Goal: Task Accomplishment & Management: Contribute content

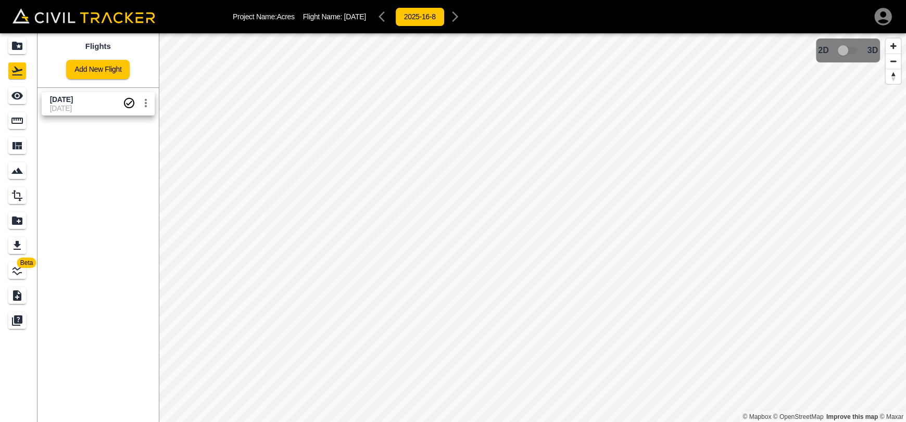
click at [20, 271] on icon "LineWork" at bounding box center [17, 270] width 12 height 12
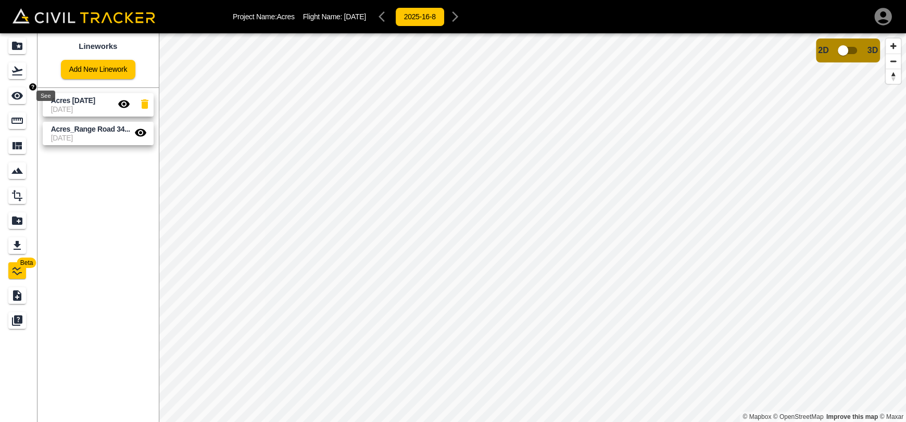
click at [20, 100] on icon "See" at bounding box center [17, 96] width 12 height 12
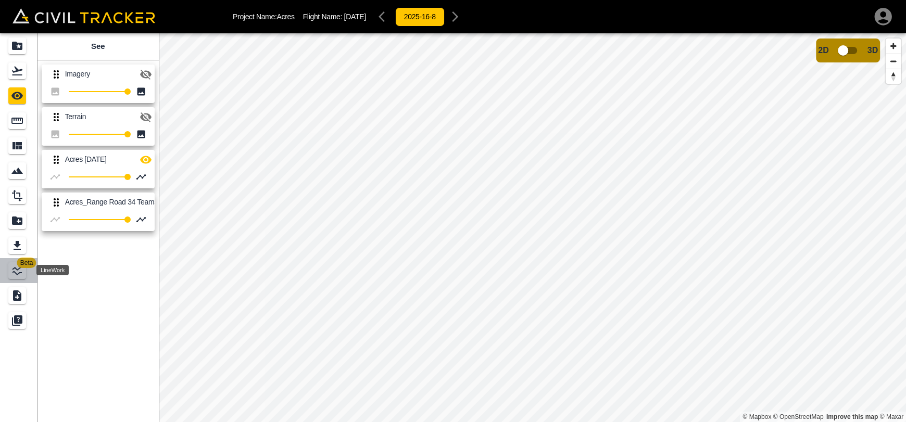
click at [19, 268] on icon "LineWork" at bounding box center [16, 270] width 9 height 9
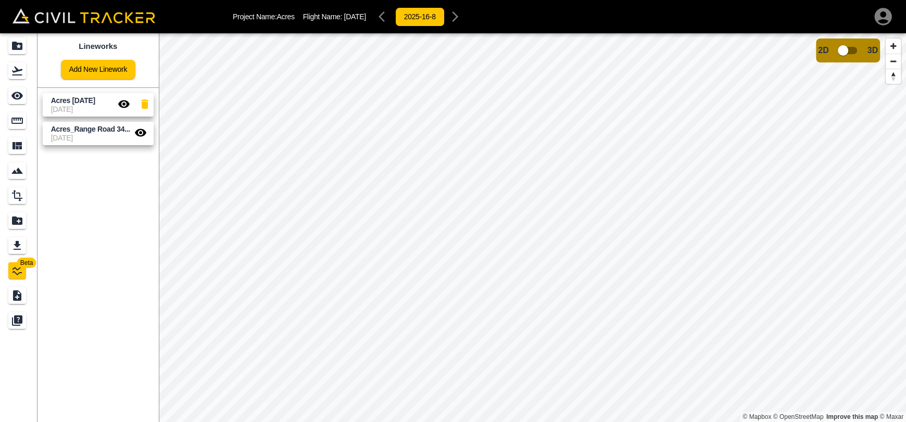
click at [145, 132] on icon "button" at bounding box center [140, 133] width 11 height 8
click at [141, 135] on icon "button" at bounding box center [140, 133] width 11 height 10
click at [123, 105] on icon "button" at bounding box center [123, 104] width 11 height 8
click at [135, 130] on icon "button" at bounding box center [140, 132] width 12 height 12
click at [139, 132] on icon "button" at bounding box center [140, 133] width 11 height 10
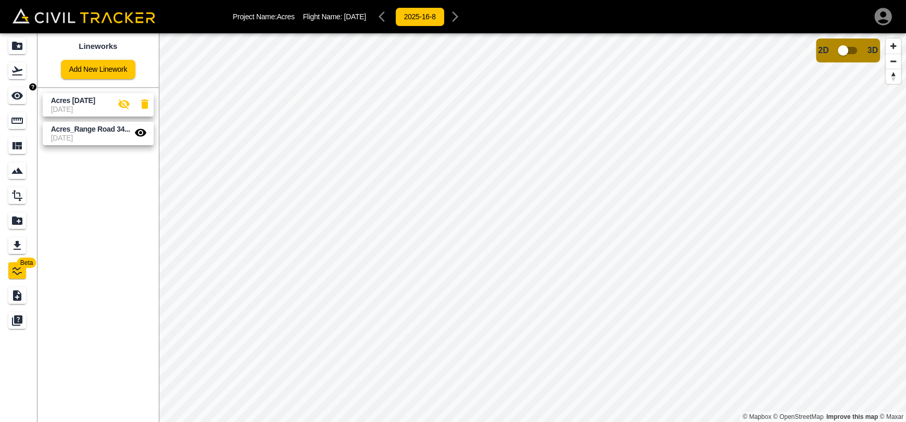
click at [18, 98] on icon "See" at bounding box center [16, 96] width 11 height 8
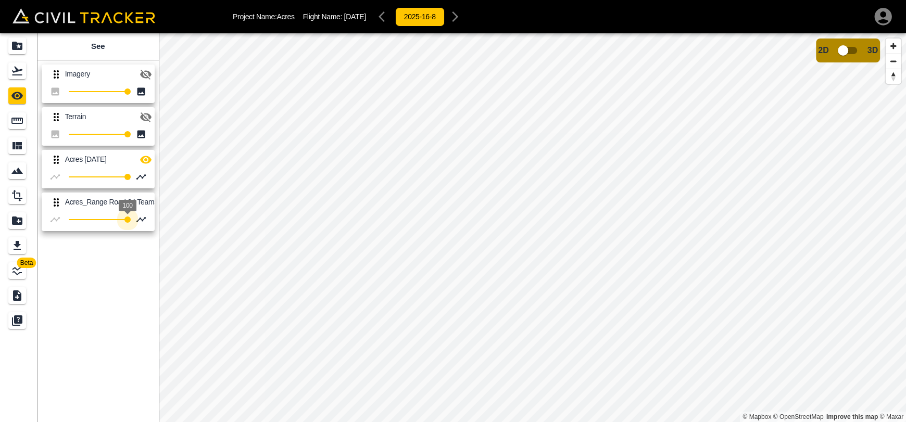
click at [261, 228] on div "Beta See Imagery 100 Terrain 100 Acres Aug 12 2025 100 Acres_Range Road 34 Team…" at bounding box center [453, 227] width 906 height 389
type input "100"
click at [389, 221] on div "Beta See Imagery 100 Terrain 100 Acres Aug 12 2025 100 Acres_Range Road 34 Team…" at bounding box center [453, 227] width 906 height 389
click at [27, 72] on div "Flights" at bounding box center [18, 70] width 21 height 17
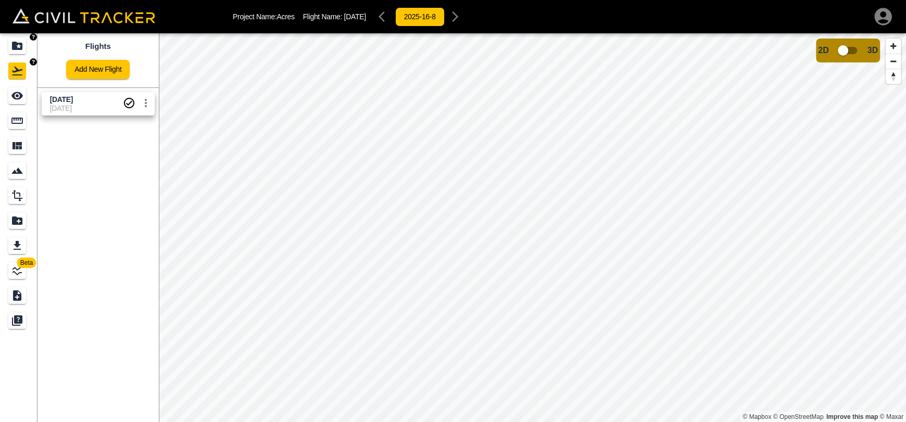
click at [17, 44] on icon "Projects" at bounding box center [17, 46] width 10 height 8
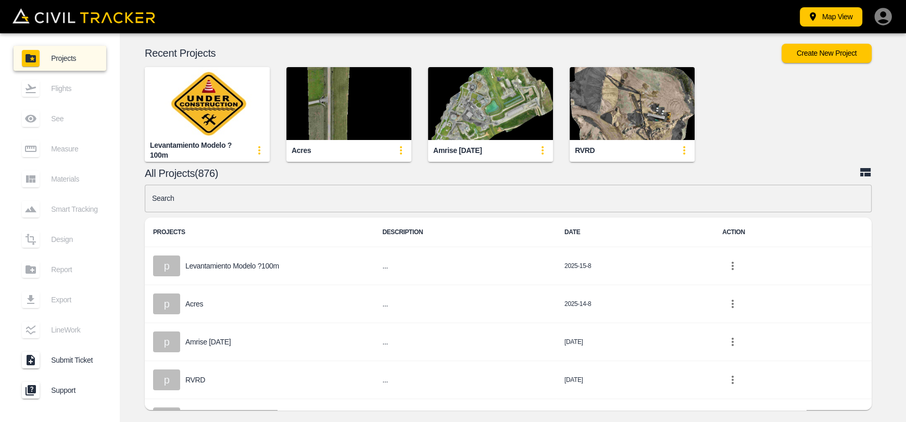
click at [333, 112] on img "button" at bounding box center [348, 103] width 125 height 73
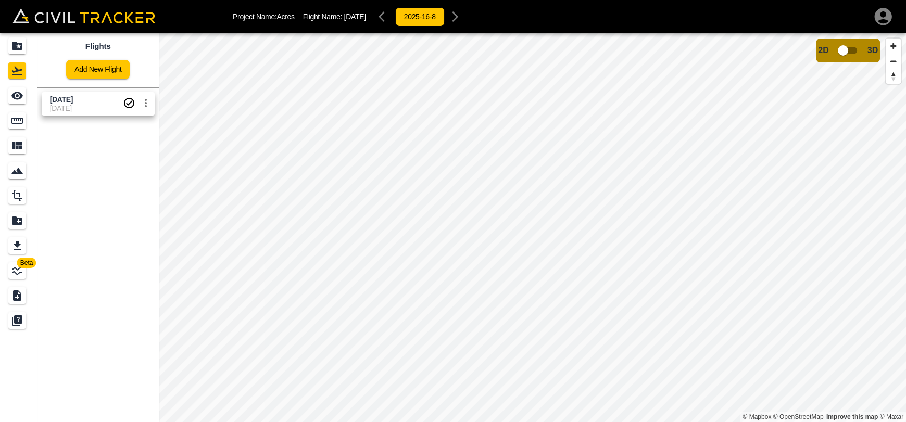
click at [848, 51] on input "checkbox" at bounding box center [842, 51] width 59 height 20
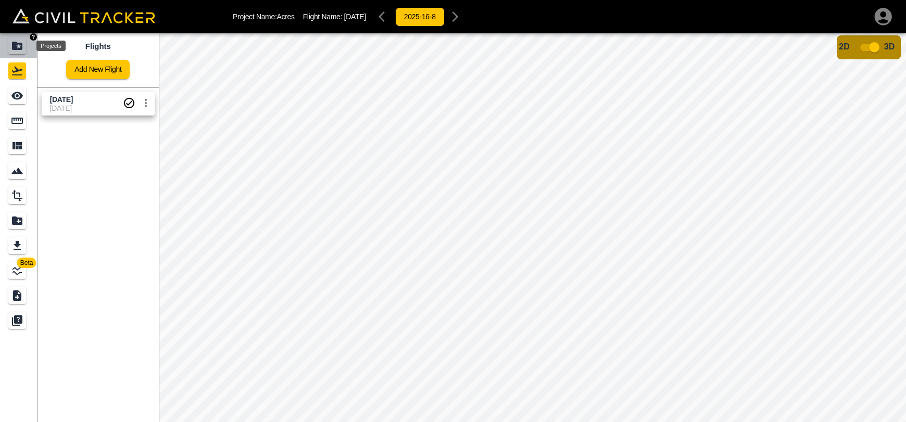
click at [18, 49] on icon "Projects" at bounding box center [17, 46] width 10 height 8
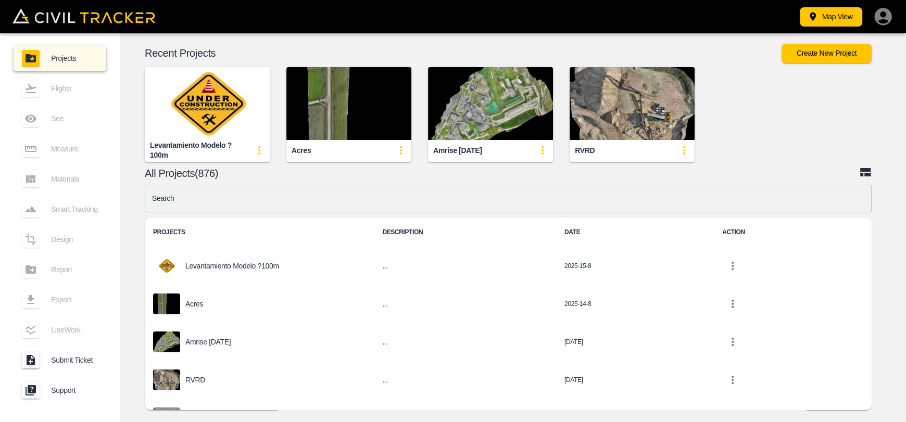
click at [353, 201] on input "text" at bounding box center [508, 199] width 727 height 28
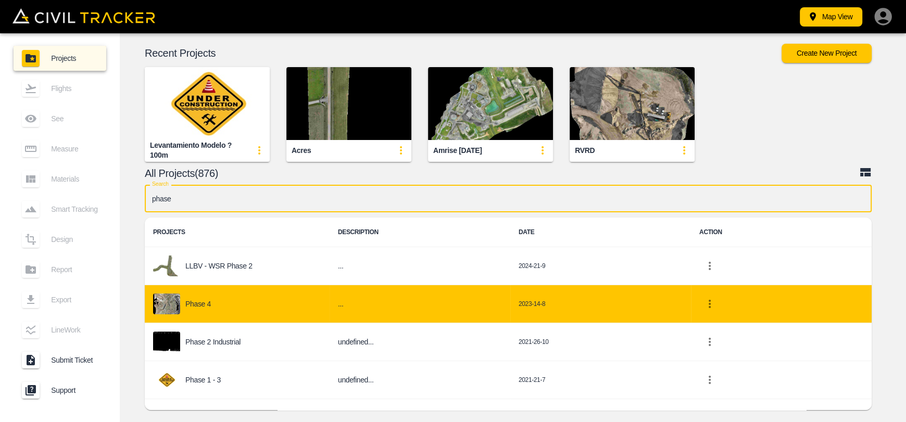
type input "phase"
click at [229, 295] on div "Phase 4" at bounding box center [237, 304] width 168 height 21
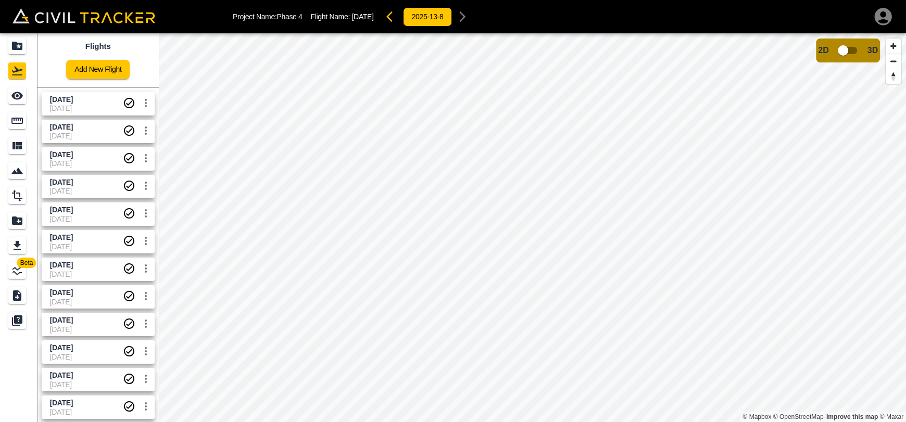
click at [91, 103] on span "[DATE]" at bounding box center [86, 100] width 73 height 10
click at [849, 47] on input "checkbox" at bounding box center [842, 51] width 59 height 20
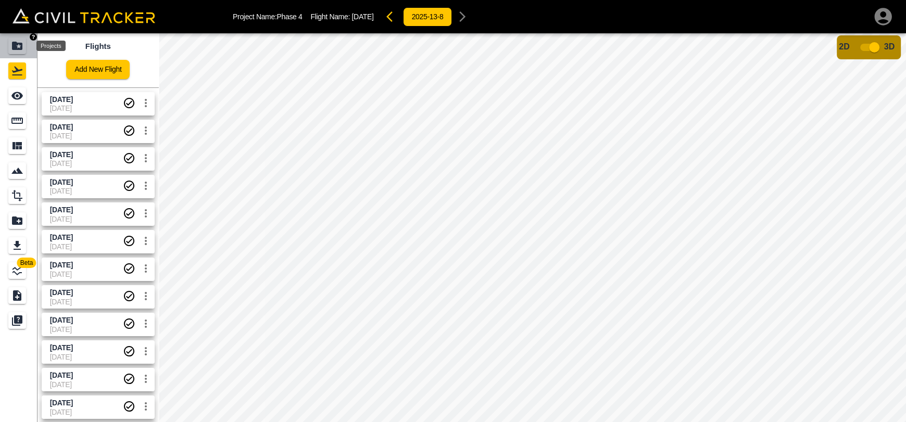
click at [27, 45] on div "Projects" at bounding box center [18, 45] width 21 height 17
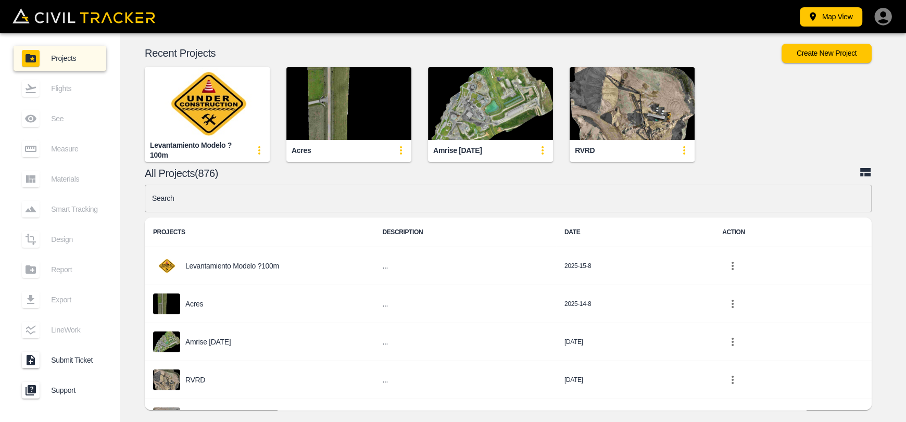
click at [346, 198] on input "text" at bounding box center [508, 199] width 727 height 28
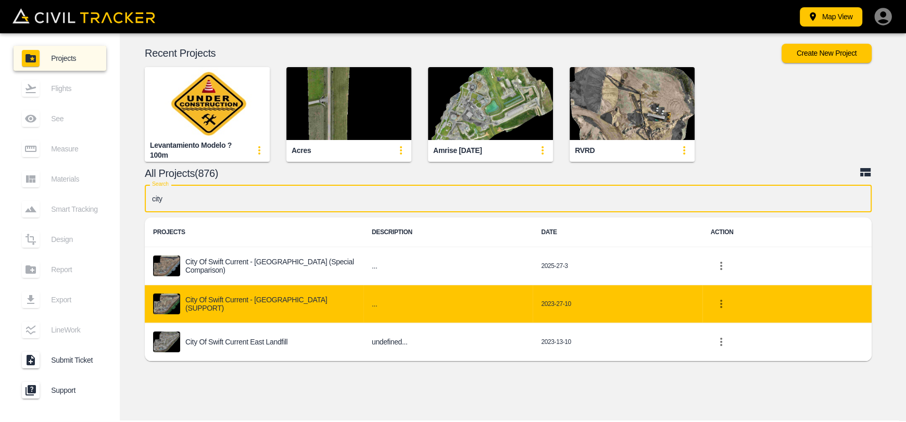
type input "city"
click at [268, 312] on div "City of Swift Current - [GEOGRAPHIC_DATA] (SUPPORT)" at bounding box center [254, 304] width 202 height 21
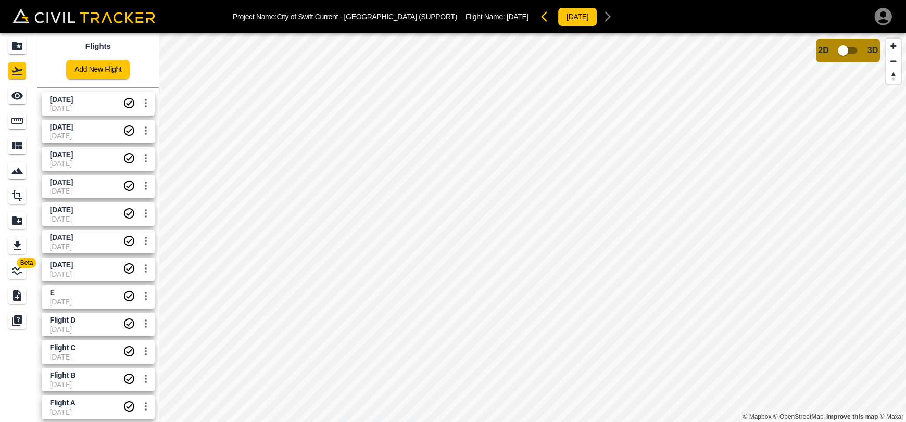
click at [95, 105] on span "[DATE]" at bounding box center [86, 108] width 73 height 8
click at [22, 119] on icon "Measure" at bounding box center [16, 121] width 11 height 6
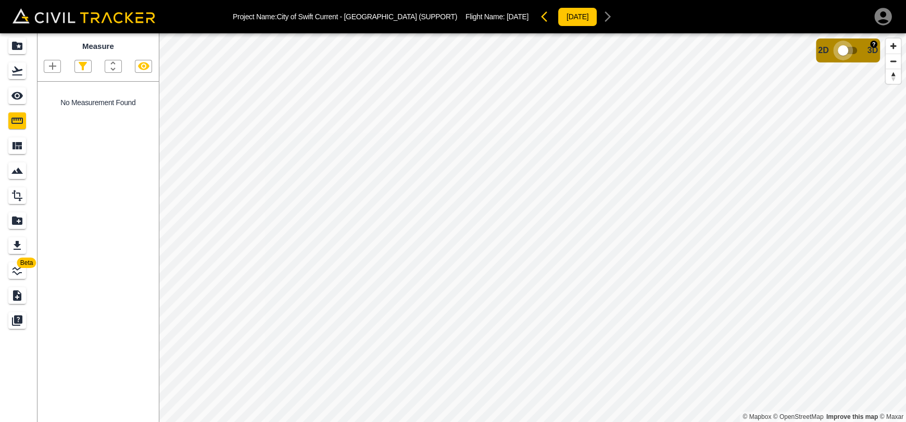
click at [844, 50] on input "checkbox" at bounding box center [842, 51] width 59 height 20
click at [868, 49] on input "checkbox" at bounding box center [873, 47] width 59 height 20
click at [23, 45] on icon "Projects" at bounding box center [17, 46] width 12 height 12
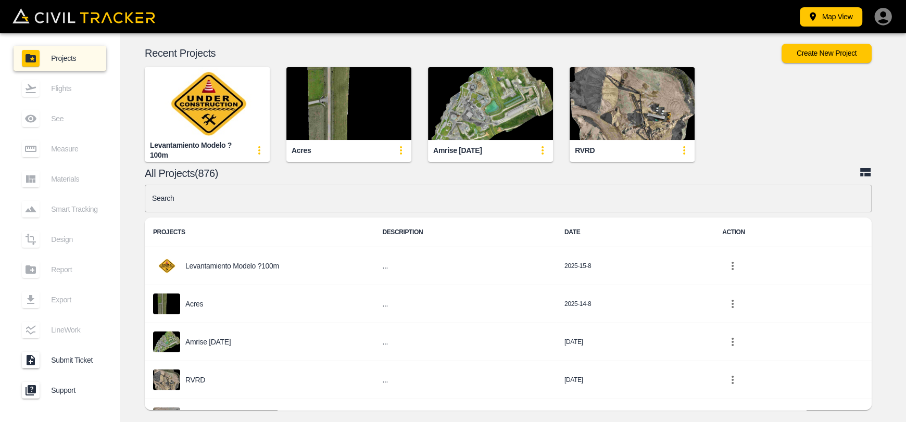
click at [382, 110] on img "button" at bounding box center [348, 103] width 125 height 73
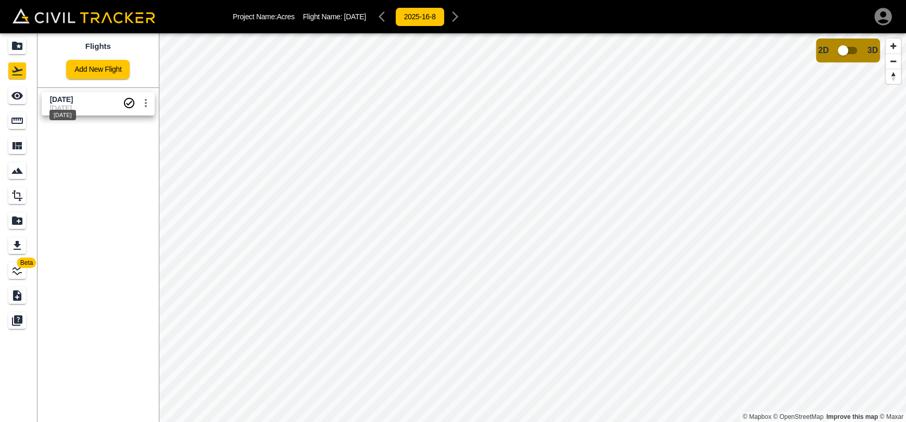
click at [65, 107] on div "[DATE]" at bounding box center [62, 112] width 29 height 19
click at [16, 265] on icon "LineWork" at bounding box center [17, 270] width 12 height 12
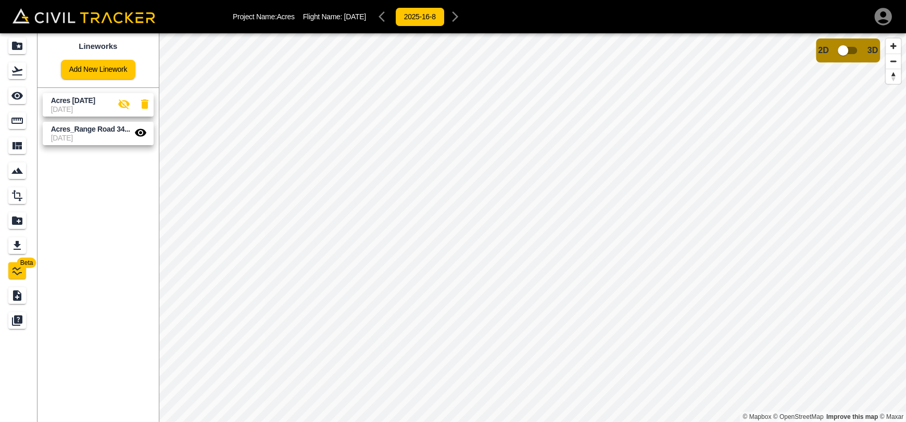
click at [123, 96] on button "button" at bounding box center [123, 104] width 21 height 21
click at [19, 98] on icon "See" at bounding box center [16, 96] width 11 height 8
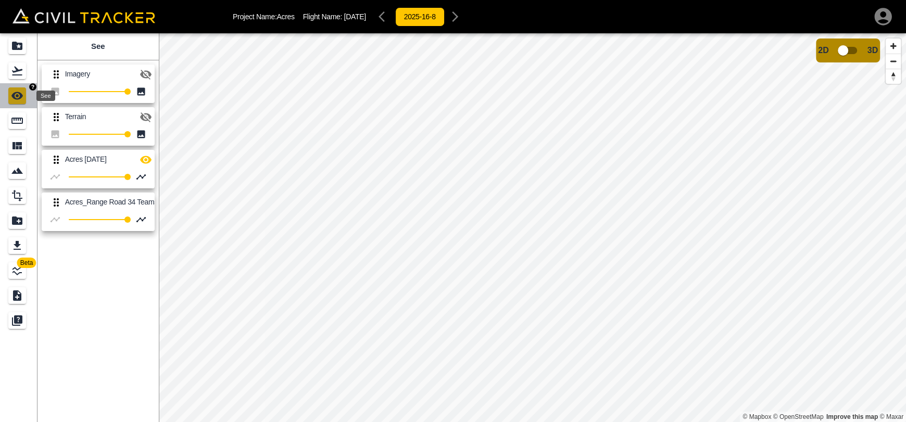
drag, startPoint x: 12, startPoint y: 104, endPoint x: 74, endPoint y: 102, distance: 62.5
click at [12, 104] on link at bounding box center [18, 95] width 37 height 25
click at [142, 85] on div "100" at bounding box center [98, 91] width 96 height 15
drag, startPoint x: 145, startPoint y: 69, endPoint x: 148, endPoint y: 87, distance: 18.6
click at [145, 70] on icon "button" at bounding box center [145, 74] width 12 height 12
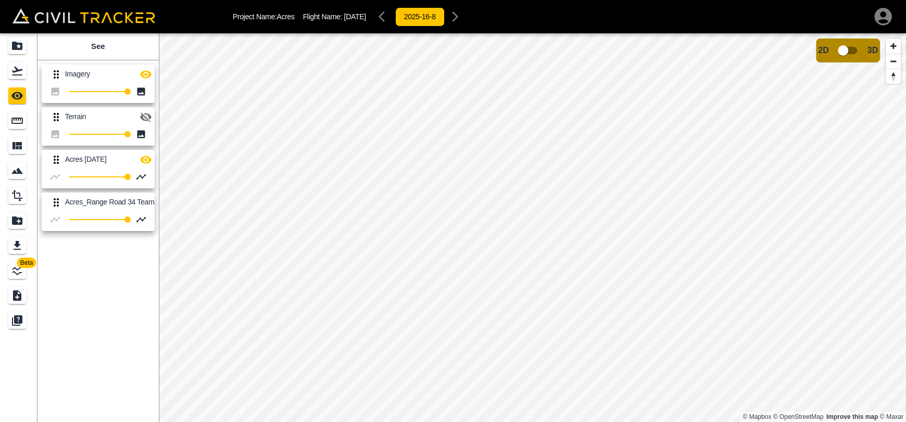
click at [145, 75] on icon "button" at bounding box center [145, 74] width 12 height 12
click at [145, 121] on icon "button" at bounding box center [145, 117] width 12 height 12
click at [832, 50] on input "checkbox" at bounding box center [842, 51] width 59 height 20
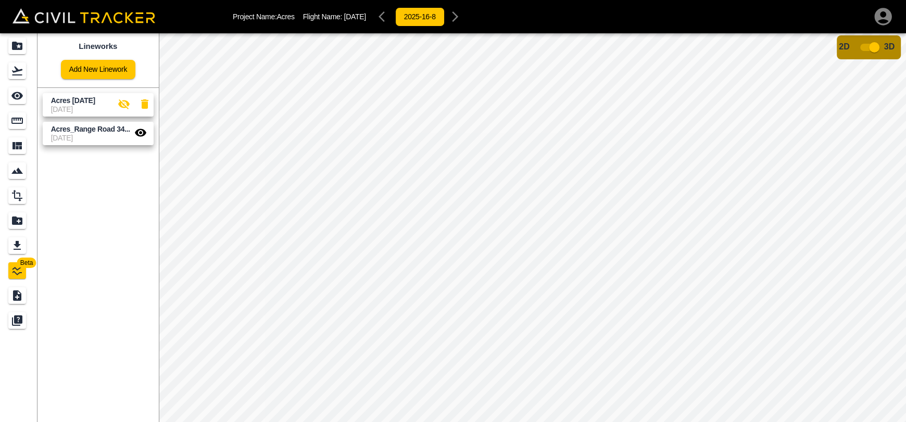
click at [867, 47] on input "checkbox" at bounding box center [873, 47] width 59 height 20
click at [61, 134] on span "[DATE]" at bounding box center [90, 138] width 79 height 8
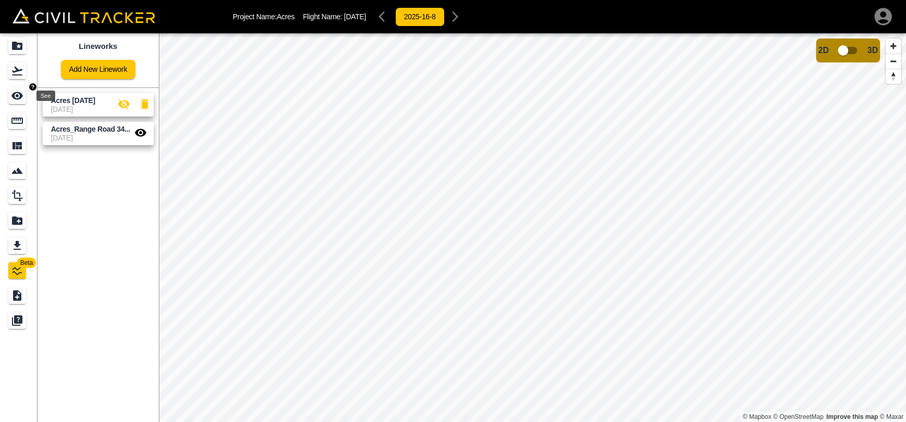
drag, startPoint x: 14, startPoint y: 98, endPoint x: 33, endPoint y: 110, distance: 23.1
click at [14, 98] on icon "See" at bounding box center [16, 96] width 11 height 8
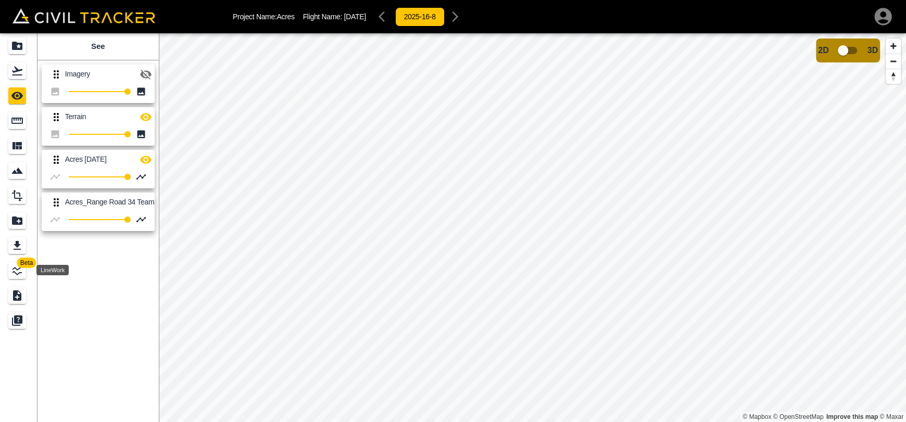
click at [21, 272] on icon "LineWork" at bounding box center [16, 270] width 9 height 9
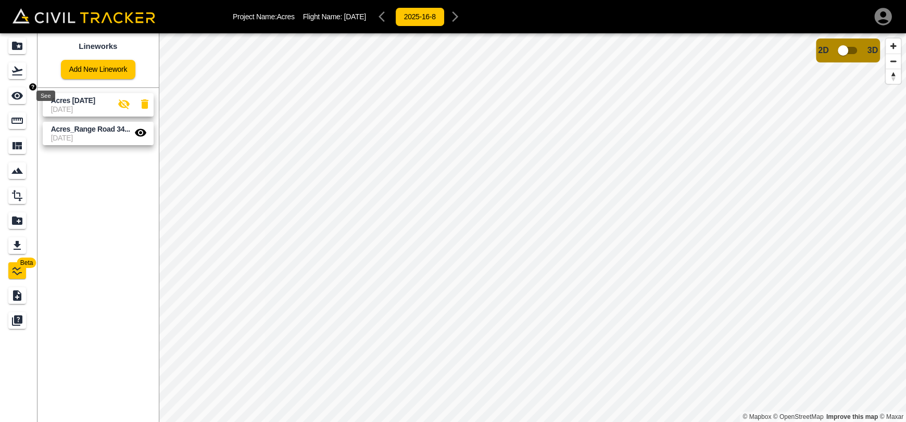
click at [22, 102] on div "See" at bounding box center [17, 95] width 18 height 17
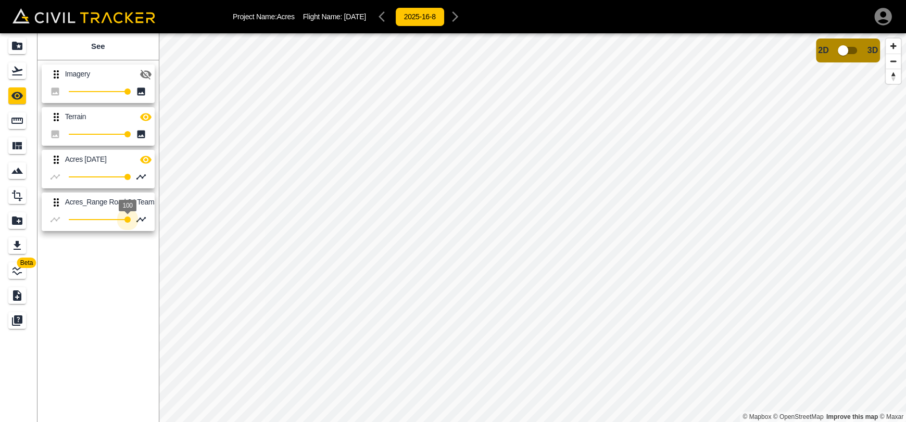
click at [222, 224] on div "Beta See Imagery 100 Terrain 100 Acres Aug 12 2025 100 Acres_Range Road 34 Team…" at bounding box center [453, 227] width 906 height 389
click at [149, 160] on icon "button" at bounding box center [145, 160] width 11 height 8
type input "100"
click at [297, 233] on div "Beta See Imagery 100 Terrain 100 Acres Aug 12 2025 100 Acres_Range Road 34 Team…" at bounding box center [453, 227] width 906 height 389
click at [16, 48] on icon "Projects" at bounding box center [17, 46] width 10 height 8
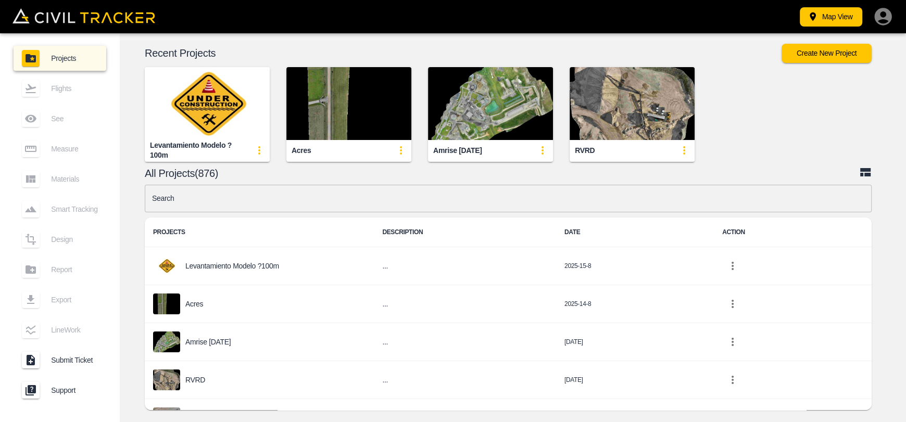
click at [356, 192] on input "text" at bounding box center [508, 199] width 727 height 28
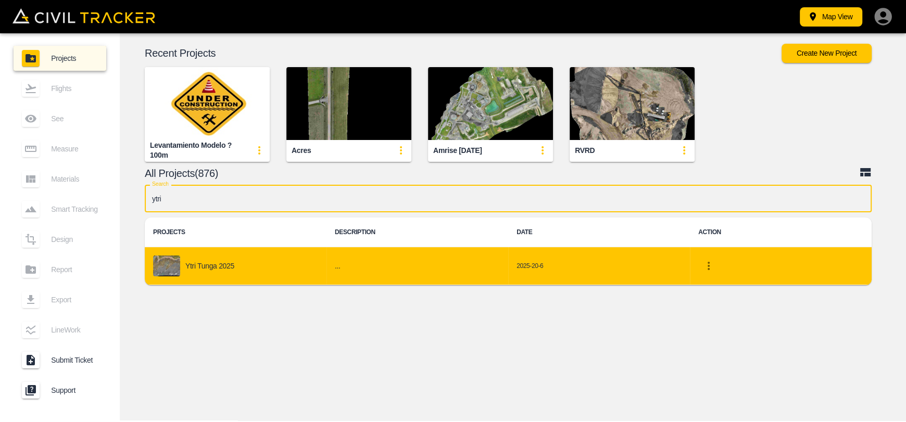
type input "ytri"
click at [280, 273] on div "Ytri Tunga 2025" at bounding box center [235, 266] width 165 height 21
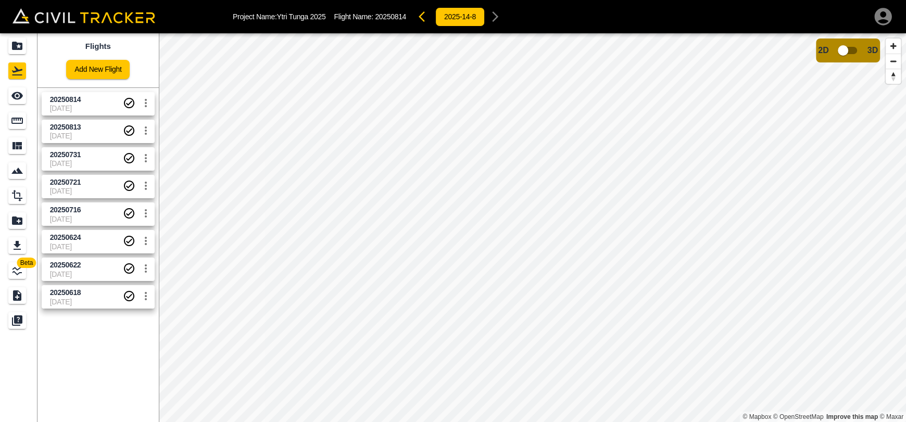
click at [89, 131] on span "20250813" at bounding box center [86, 127] width 73 height 10
click at [86, 111] on span "8-14-2025" at bounding box center [86, 108] width 73 height 8
click at [85, 133] on span "[DATE]" at bounding box center [86, 136] width 73 height 8
click at [849, 55] on input "checkbox" at bounding box center [842, 51] width 59 height 20
click at [869, 47] on input "checkbox" at bounding box center [873, 47] width 59 height 20
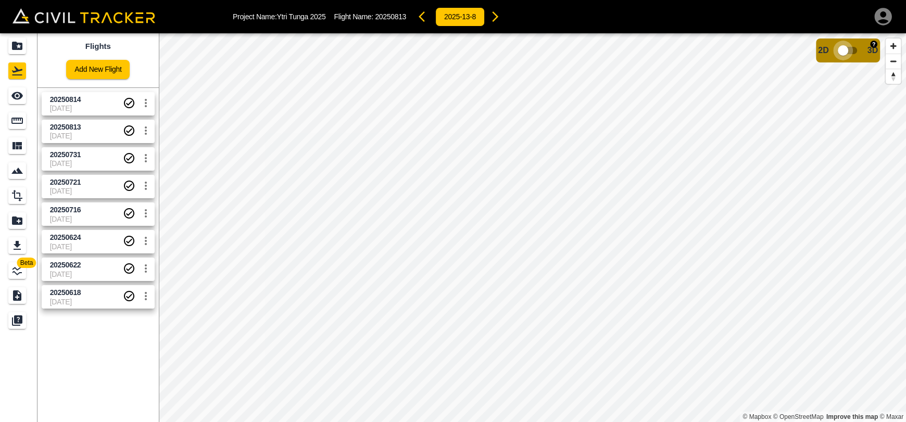
click at [849, 48] on input "checkbox" at bounding box center [842, 51] width 59 height 20
click at [869, 47] on input "checkbox" at bounding box center [873, 47] width 59 height 20
drag, startPoint x: 61, startPoint y: 102, endPoint x: 106, endPoint y: 97, distance: 44.4
click at [62, 101] on span "20250814" at bounding box center [65, 99] width 31 height 8
click at [853, 52] on input "checkbox" at bounding box center [842, 51] width 59 height 20
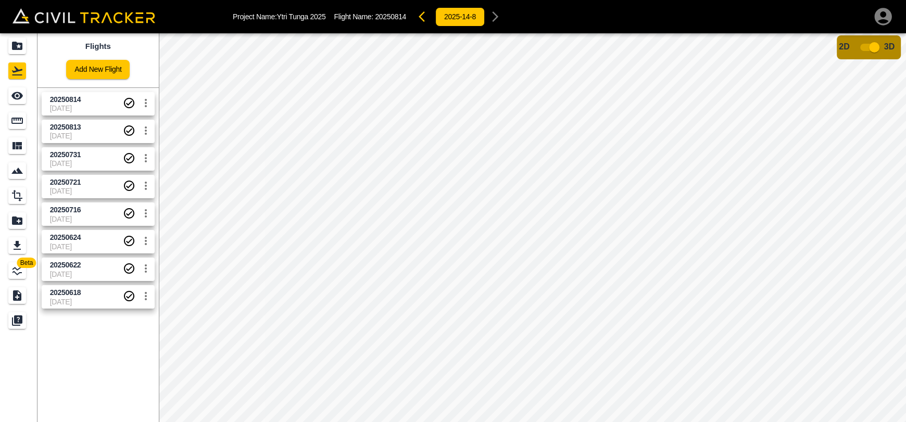
click at [866, 51] on input "checkbox" at bounding box center [873, 47] width 59 height 20
click at [9, 47] on div "Projects" at bounding box center [17, 45] width 18 height 17
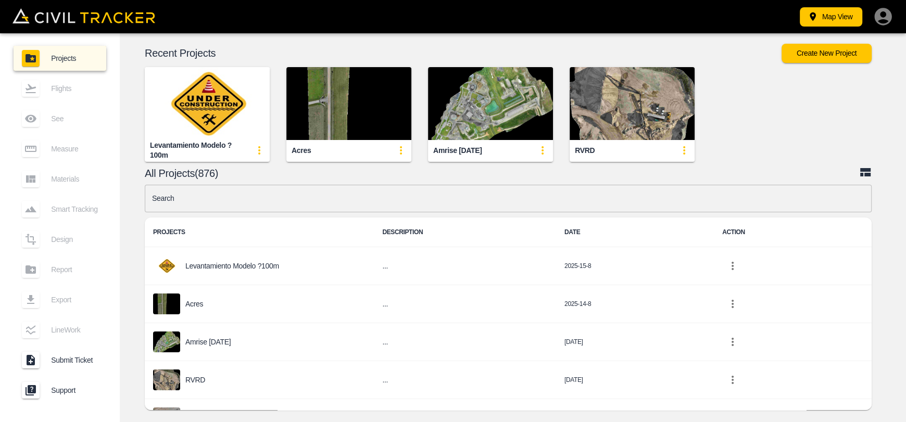
click at [439, 201] on input "text" at bounding box center [508, 199] width 727 height 28
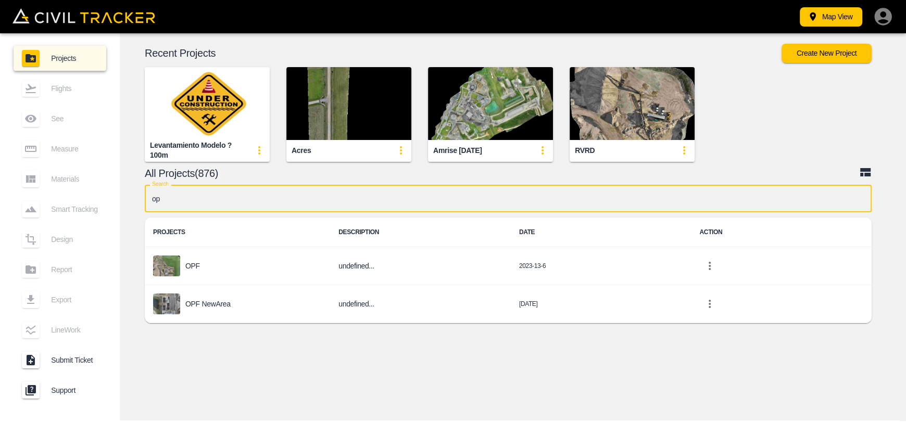
type input "opf"
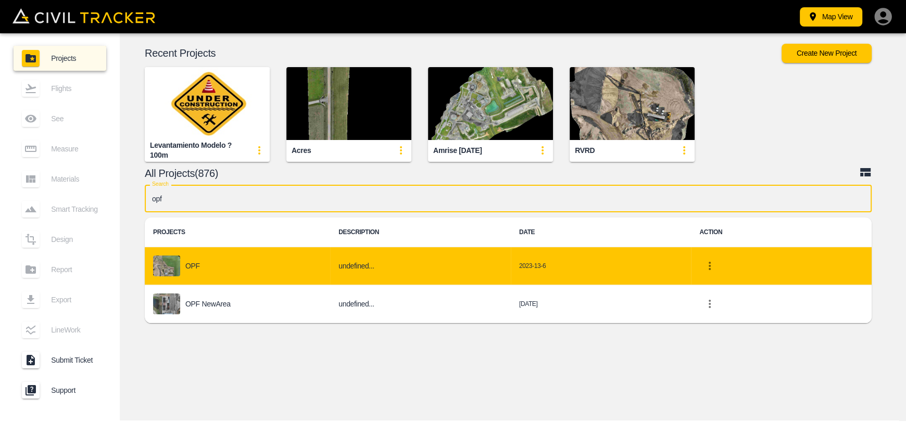
click at [224, 268] on div "OPF" at bounding box center [237, 266] width 169 height 21
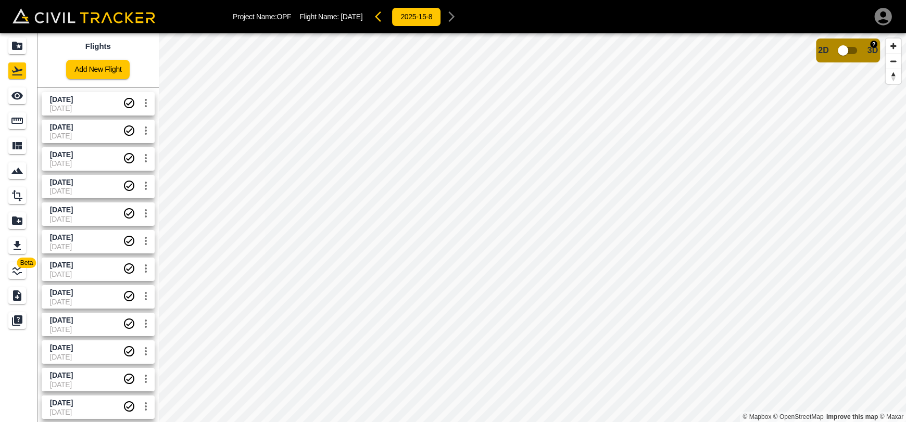
click at [839, 52] on input "checkbox" at bounding box center [842, 51] width 59 height 20
click at [868, 47] on input "checkbox" at bounding box center [873, 47] width 59 height 20
click at [15, 49] on icon "Projects" at bounding box center [17, 46] width 10 height 8
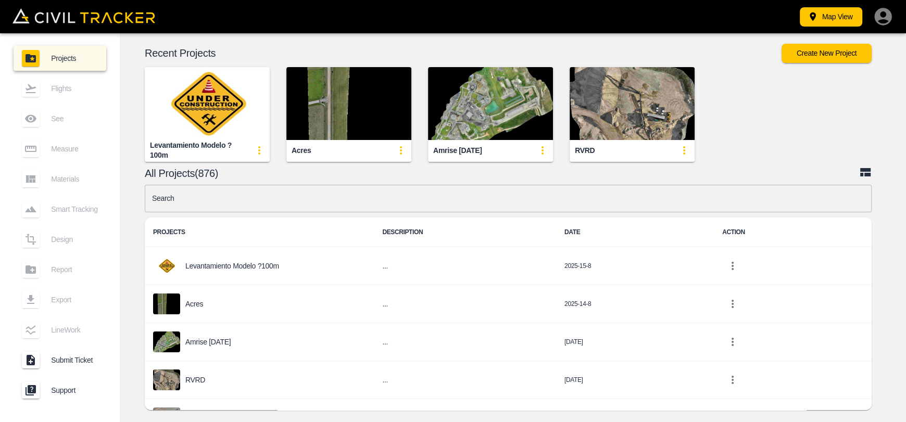
click at [328, 91] on img "button" at bounding box center [348, 103] width 125 height 73
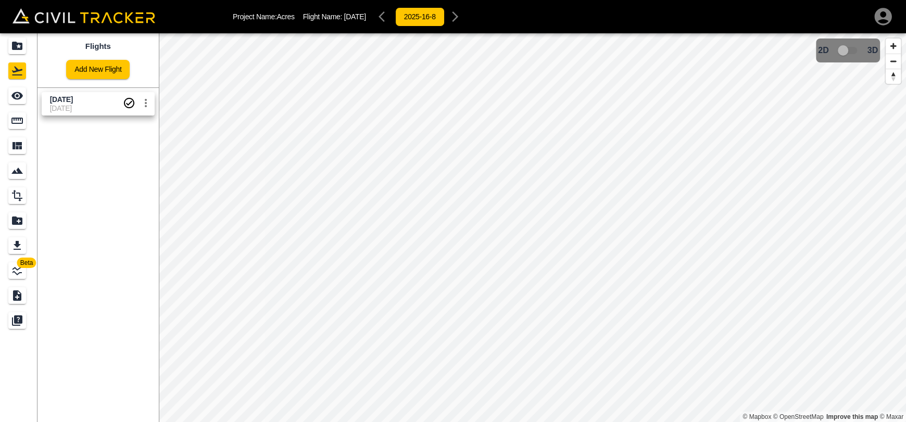
click at [64, 105] on span "[DATE]" at bounding box center [86, 108] width 73 height 8
drag, startPoint x: 27, startPoint y: 97, endPoint x: 55, endPoint y: 98, distance: 27.6
click at [27, 97] on div "See" at bounding box center [18, 95] width 21 height 17
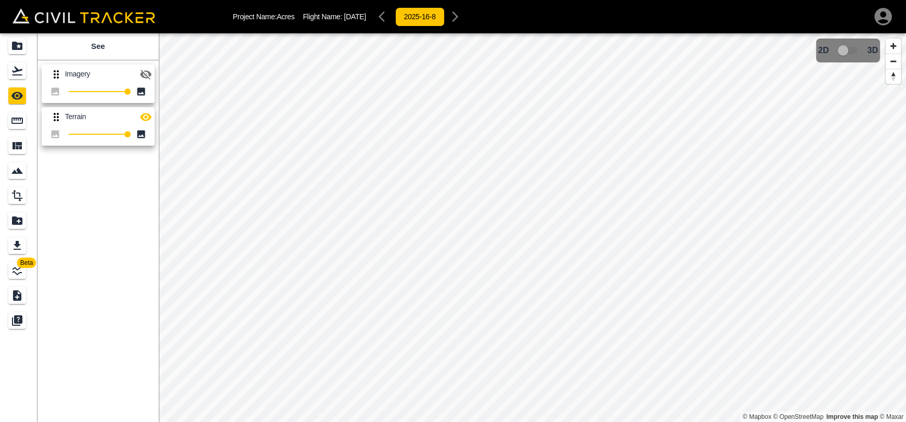
click at [15, 273] on icon "LineWork" at bounding box center [17, 270] width 12 height 12
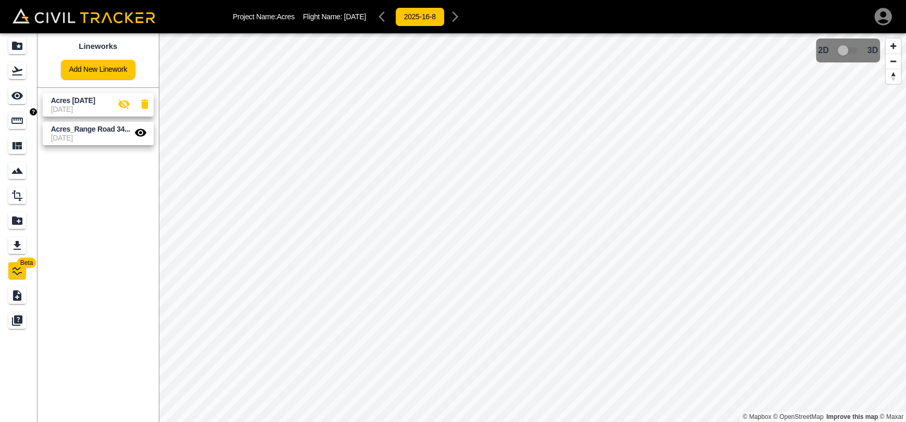
click at [19, 102] on icon "See" at bounding box center [17, 96] width 12 height 12
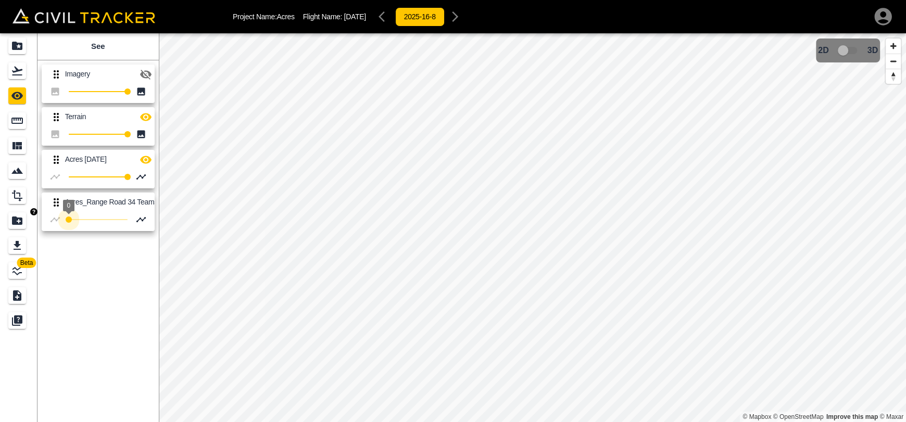
type input "100"
click at [215, 227] on div "Beta See Imagery 100 Terrain 100 Acres Aug 12 2025 100 Acres_Range Road 34 Team…" at bounding box center [453, 227] width 906 height 389
click at [148, 164] on icon "button" at bounding box center [145, 160] width 12 height 12
click at [148, 162] on icon "button" at bounding box center [145, 160] width 11 height 10
click at [145, 206] on p "Acres_Range Road 34 Teams [DATE]" at bounding box center [123, 202] width 117 height 8
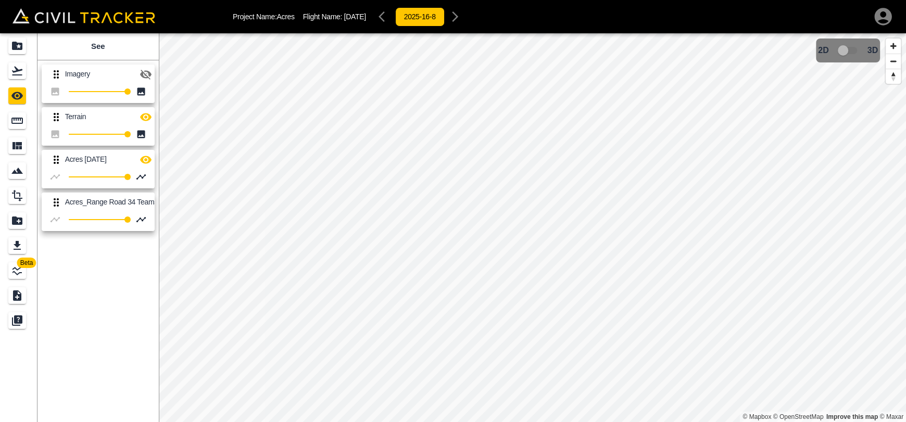
click at [155, 200] on div "Imagery 100 Terrain 100 Acres Aug 12 2025 100 Acres_Range Road 34 Teams july 31…" at bounding box center [95, 145] width 125 height 179
click at [17, 275] on icon "LineWork" at bounding box center [16, 270] width 9 height 9
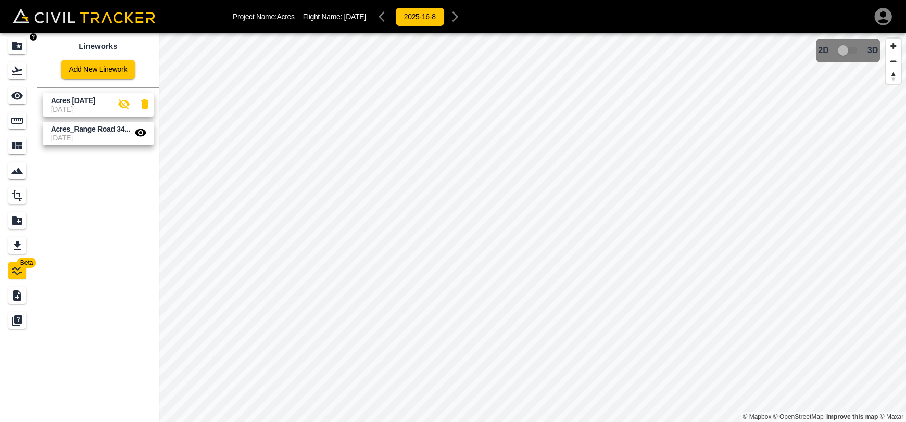
click at [9, 47] on div "Projects" at bounding box center [17, 45] width 18 height 17
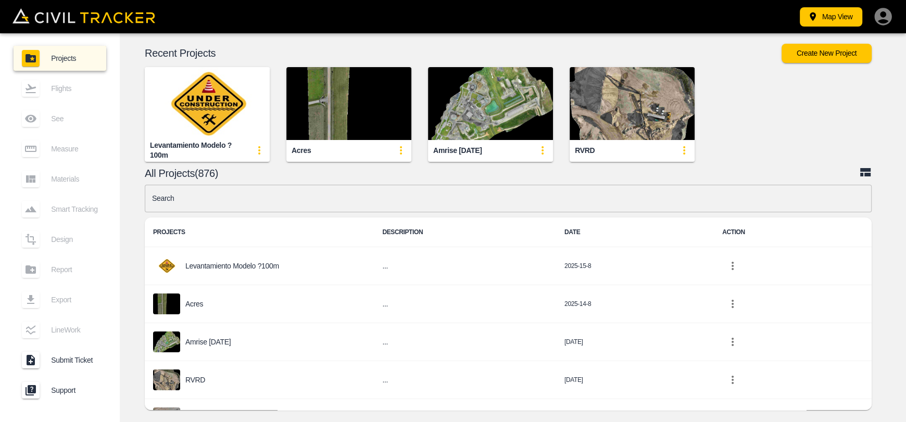
click at [329, 130] on img "button" at bounding box center [348, 103] width 125 height 73
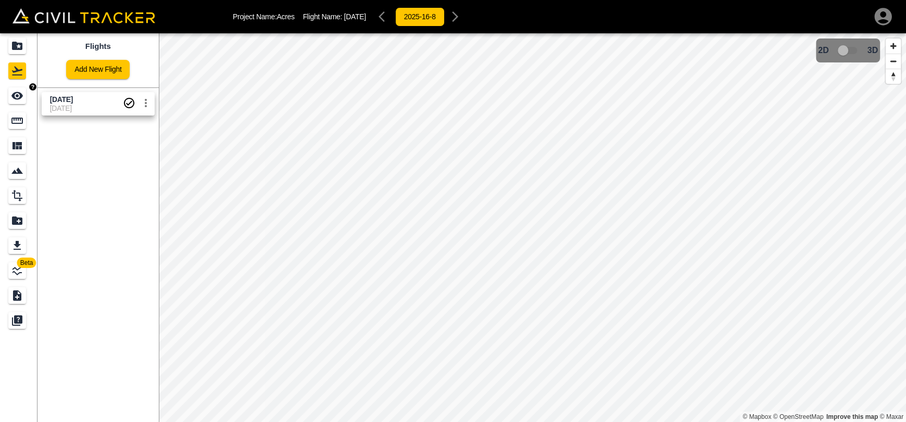
click at [22, 101] on icon "See" at bounding box center [17, 96] width 12 height 12
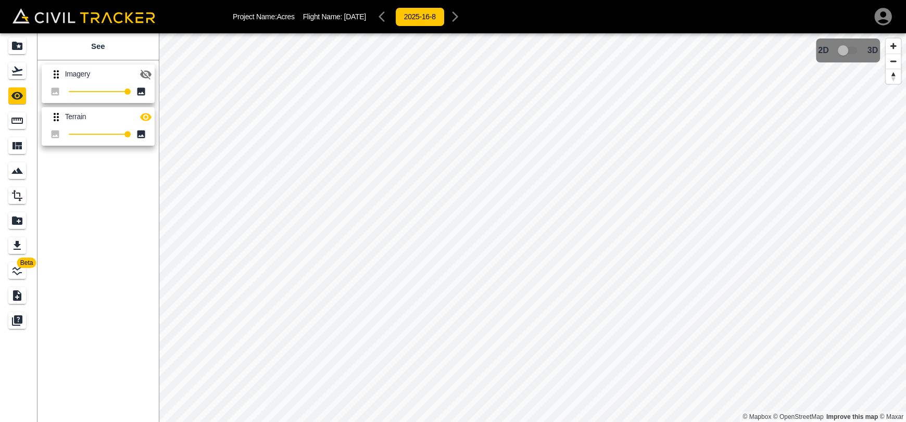
click at [22, 268] on span "Beta" at bounding box center [26, 263] width 19 height 10
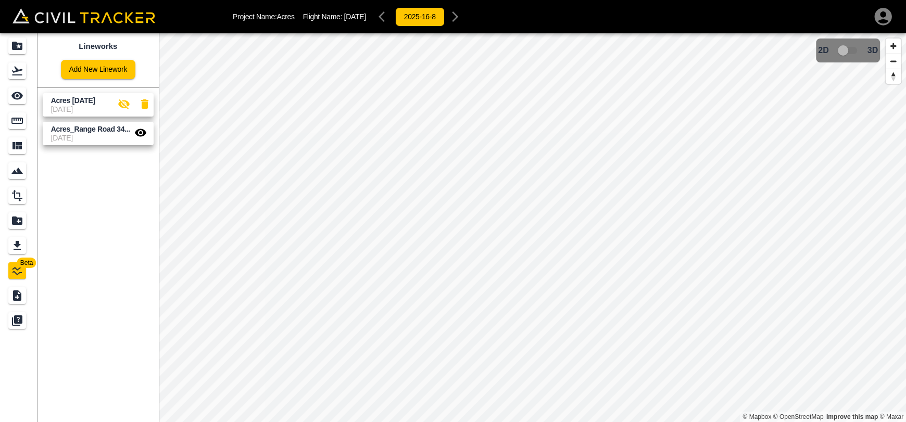
click at [5, 97] on link at bounding box center [18, 95] width 37 height 25
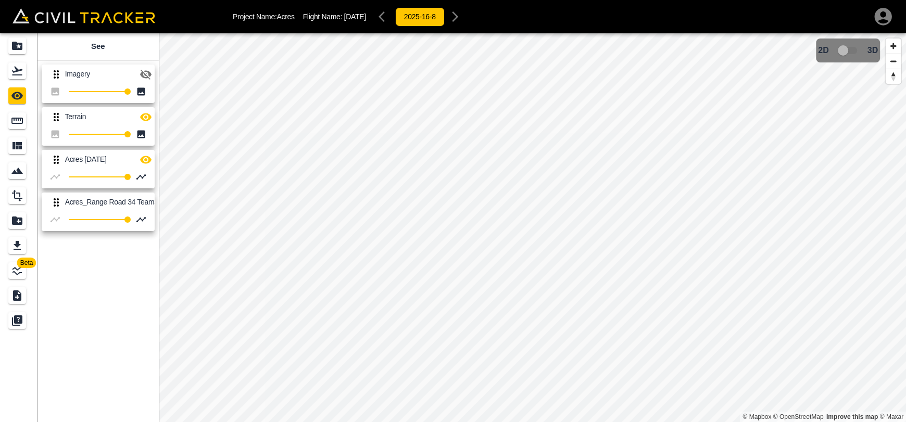
click at [144, 163] on icon "button" at bounding box center [145, 160] width 12 height 12
click at [438, 422] on html "Project Name: Acres Flight Name: Aug 13 2025 2025-16-8 Beta See Imagery 100 Ter…" at bounding box center [453, 211] width 906 height 422
click at [452, 422] on html "Project Name: Acres Flight Name: Aug 13 2025 2025-16-8 Beta See Imagery 100 Ter…" at bounding box center [453, 211] width 906 height 422
click at [143, 77] on icon "button" at bounding box center [145, 75] width 11 height 10
click at [144, 117] on icon "button" at bounding box center [145, 117] width 12 height 12
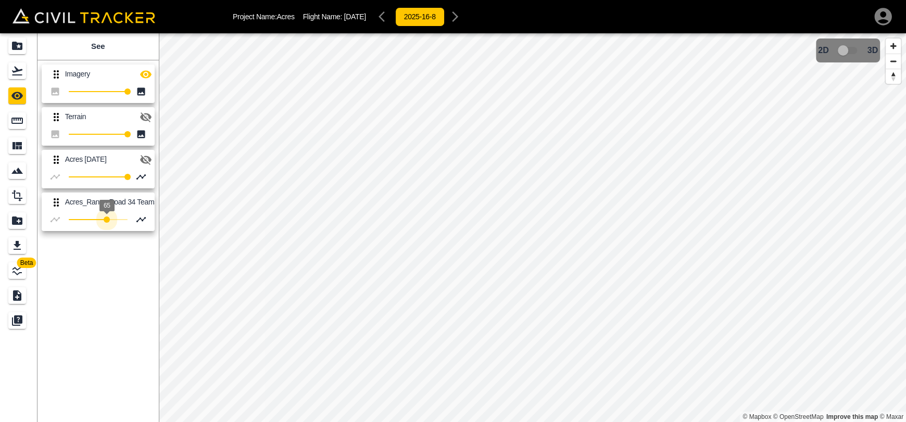
type input "100"
click at [195, 251] on div "Beta See Imagery 100 Terrain 100 Acres Aug 12 2025 100 Acres_Range Road 34 Team…" at bounding box center [453, 227] width 906 height 389
click at [92, 350] on div "See Imagery 100 Terrain 100 Acres Aug 12 2025 100 Acres_Range Road 34 Teams jul…" at bounding box center [97, 227] width 121 height 389
click at [15, 66] on icon "Flights" at bounding box center [17, 71] width 12 height 12
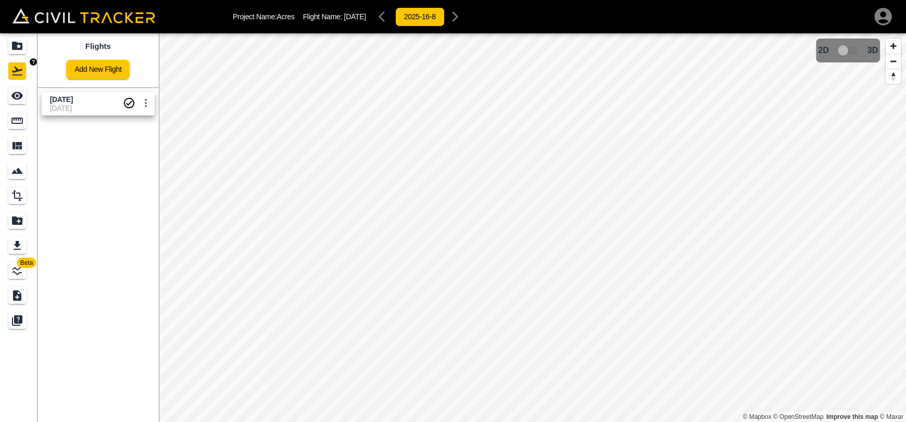
click at [15, 46] on icon "Projects" at bounding box center [17, 46] width 10 height 8
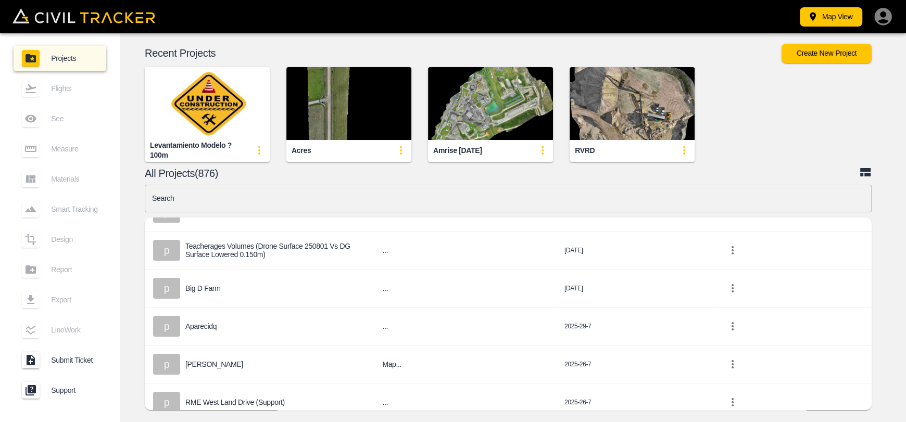
scroll to position [208, 0]
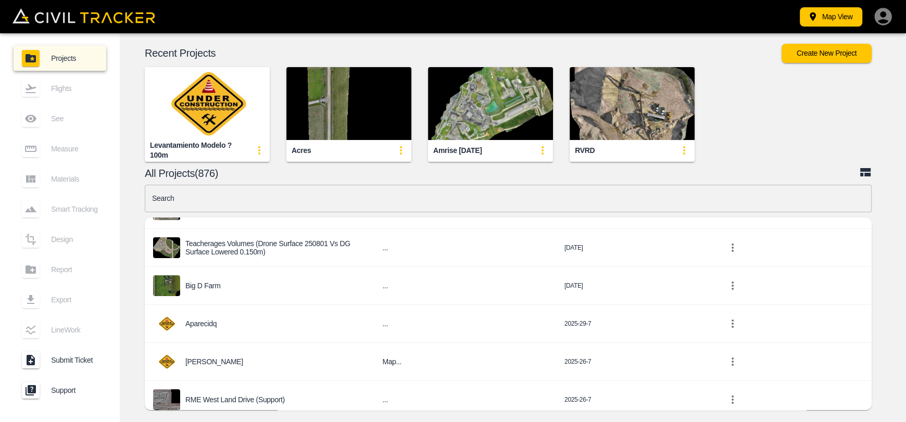
click at [331, 103] on img "button" at bounding box center [348, 103] width 125 height 73
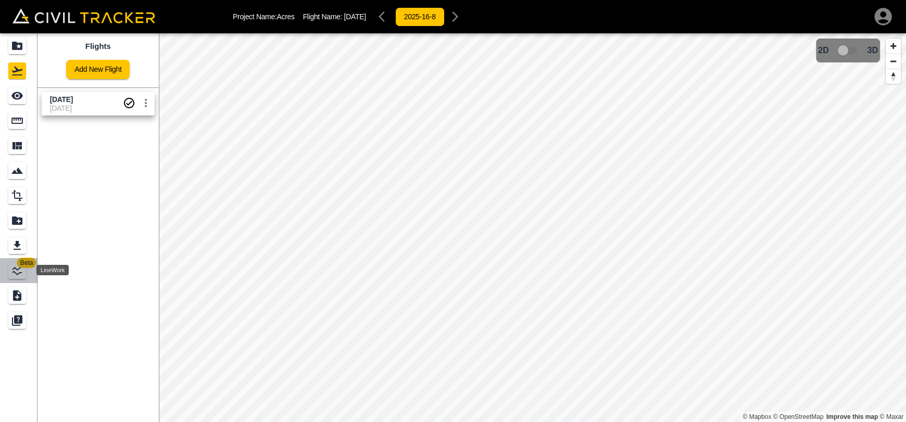
click at [17, 271] on icon "LineWork" at bounding box center [17, 270] width 12 height 12
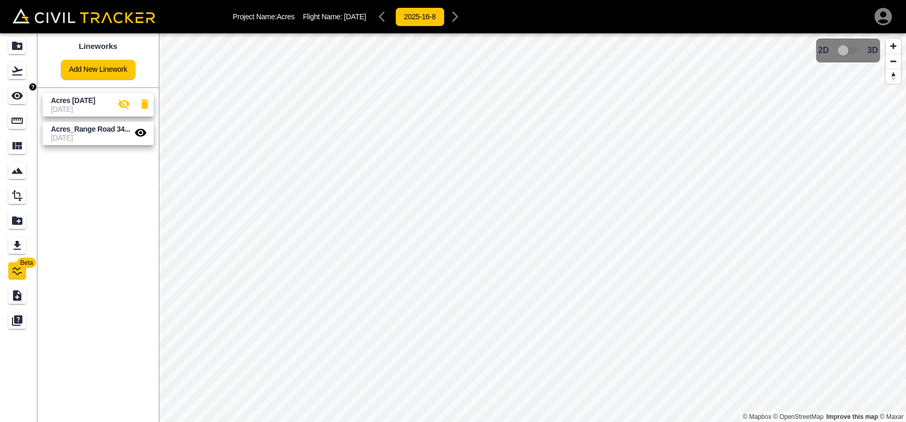
click at [14, 99] on icon "See" at bounding box center [17, 96] width 12 height 12
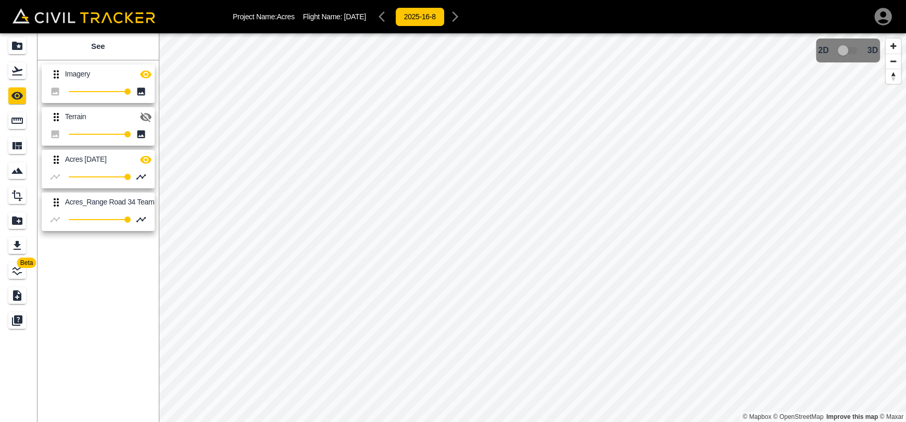
click at [148, 157] on icon "button" at bounding box center [145, 160] width 11 height 8
click at [149, 157] on icon "button" at bounding box center [145, 160] width 11 height 10
click at [149, 159] on icon "button" at bounding box center [145, 160] width 11 height 8
click at [149, 159] on icon "button" at bounding box center [145, 160] width 11 height 10
click at [485, 146] on div "© Mapbox © OpenStreetMap Improve this map © Maxar name: ol1+886.91 fillColor: n…" at bounding box center [532, 227] width 747 height 389
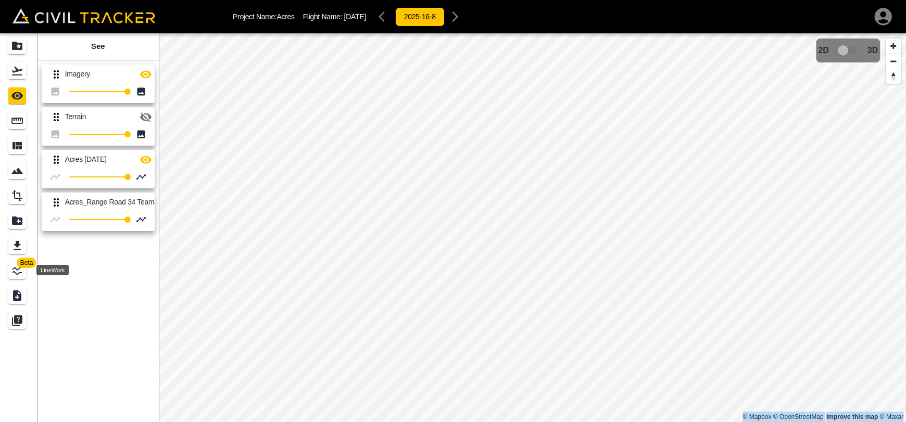
click at [17, 267] on icon "LineWork" at bounding box center [17, 270] width 12 height 12
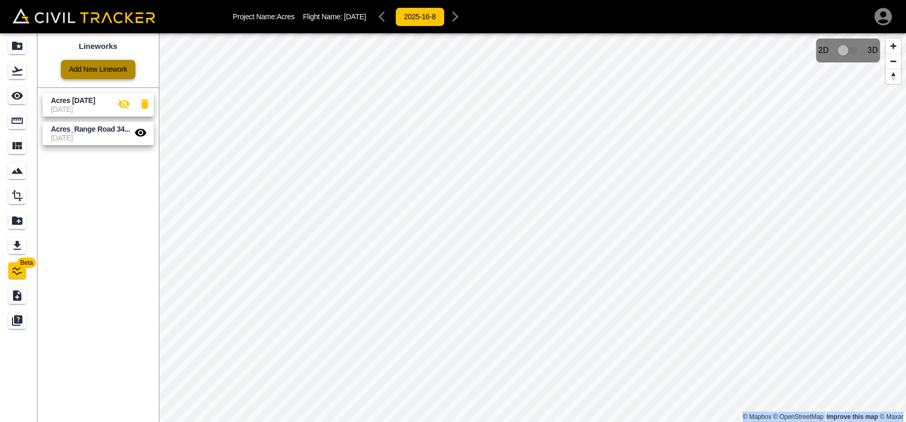
click at [89, 69] on link "Add New Linework" at bounding box center [98, 69] width 74 height 19
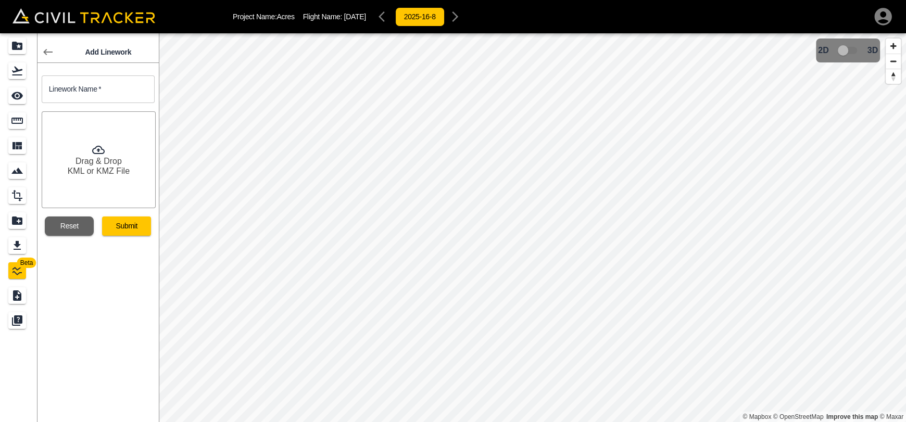
click at [104, 97] on input "text" at bounding box center [98, 89] width 113 height 28
type input "Labels"
click at [115, 225] on button "Submit" at bounding box center [126, 226] width 49 height 19
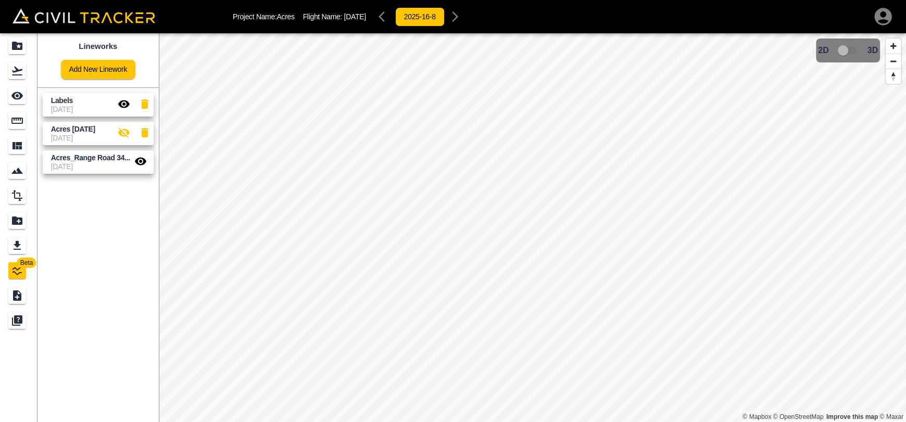
click at [140, 163] on icon "button" at bounding box center [140, 161] width 11 height 8
click at [14, 92] on icon "See" at bounding box center [17, 96] width 12 height 12
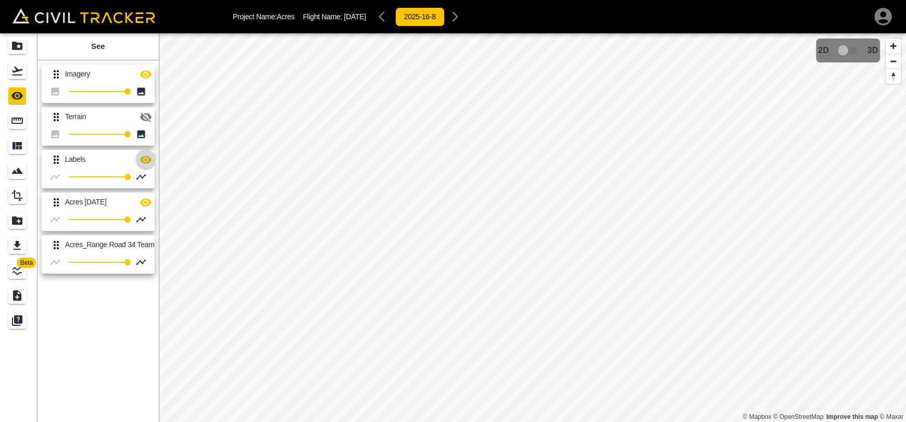
click at [143, 152] on button "button" at bounding box center [145, 159] width 21 height 21
click at [150, 157] on icon "button" at bounding box center [145, 160] width 12 height 12
click at [144, 206] on icon "button" at bounding box center [145, 202] width 12 height 12
type input "100"
click at [277, 271] on div "Beta See Imagery 100 Terrain 100 Labels 100 Acres Aug 12 2025 100 Acres_Range R…" at bounding box center [453, 227] width 906 height 389
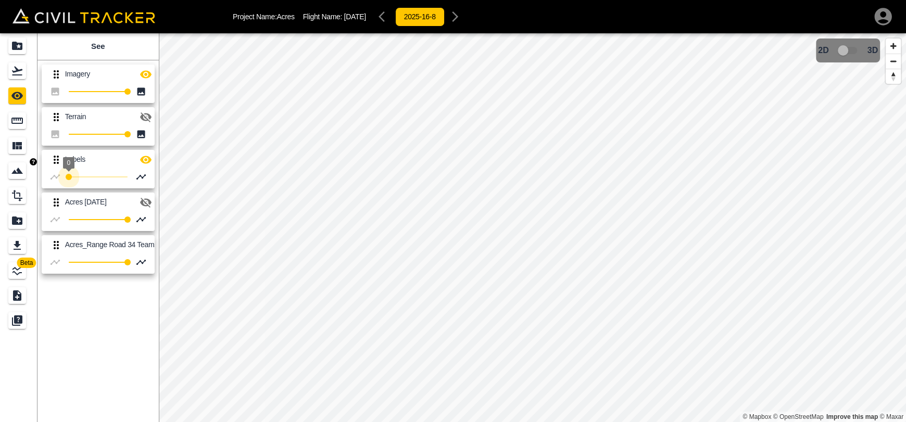
type input "100"
click at [290, 193] on div "Beta See Imagery 100 Terrain 100 Labels 100 Acres Aug 12 2025 100 Acres_Range R…" at bounding box center [453, 227] width 906 height 389
click at [155, 154] on div "Imagery 100 Terrain 100 Labels 100 Acres Aug 12 2025 100 Acres_Range Road 34 Te…" at bounding box center [95, 167] width 125 height 222
click at [141, 159] on icon "button" at bounding box center [145, 160] width 11 height 8
click at [143, 159] on icon "button" at bounding box center [145, 160] width 11 height 8
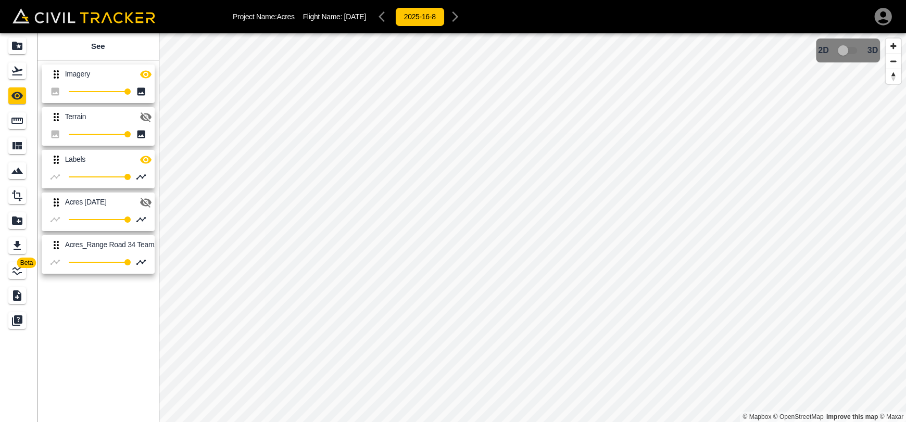
click at [143, 159] on icon "button" at bounding box center [145, 160] width 11 height 8
click at [143, 159] on icon "button" at bounding box center [145, 160] width 11 height 10
click at [19, 268] on icon "LineWork" at bounding box center [17, 270] width 12 height 12
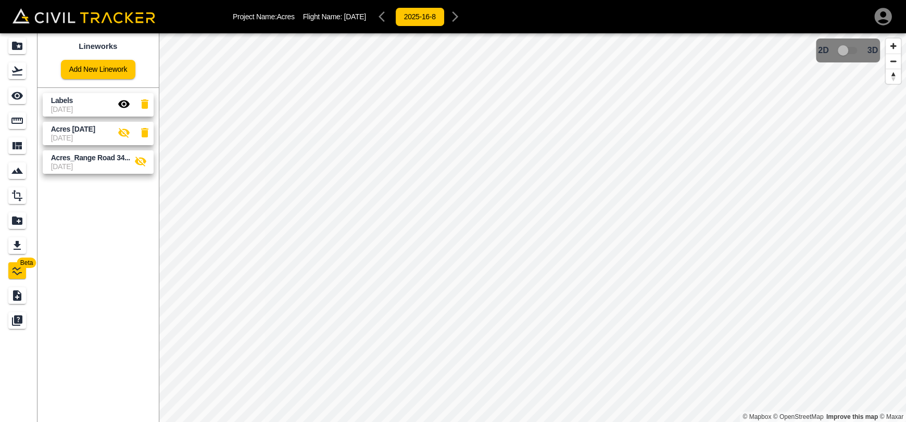
click at [145, 103] on icon "button" at bounding box center [144, 103] width 7 height 9
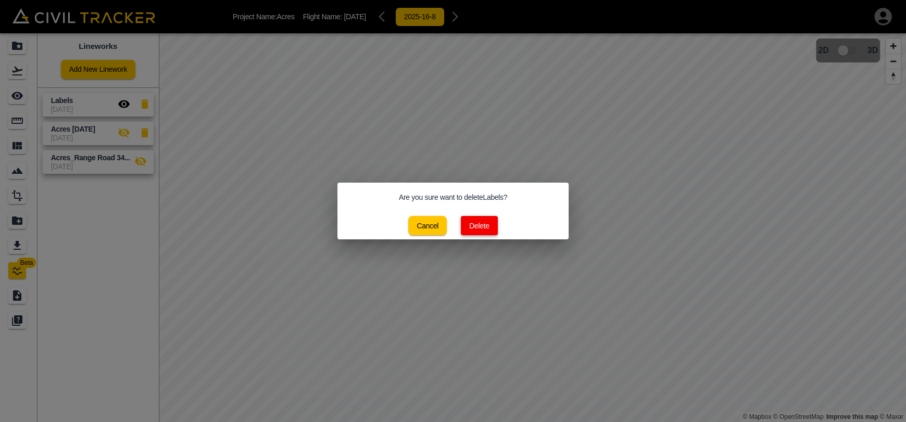
click at [481, 219] on button "Delete" at bounding box center [479, 225] width 37 height 19
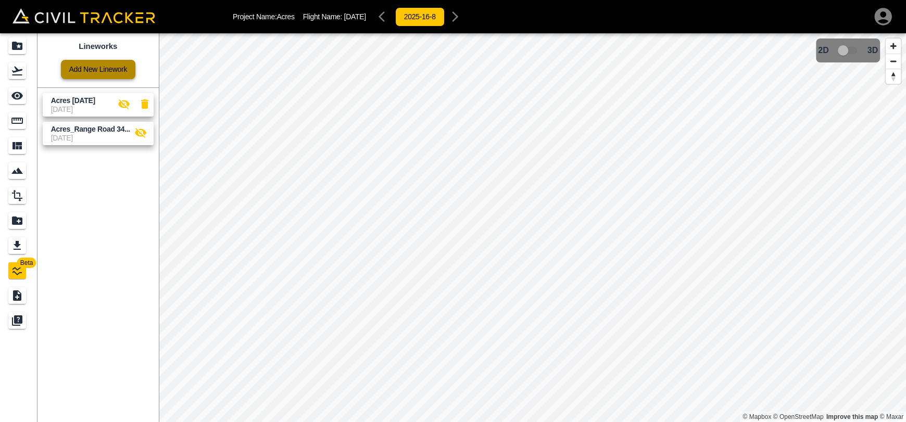
click at [78, 72] on link "Add New Linework" at bounding box center [98, 69] width 74 height 19
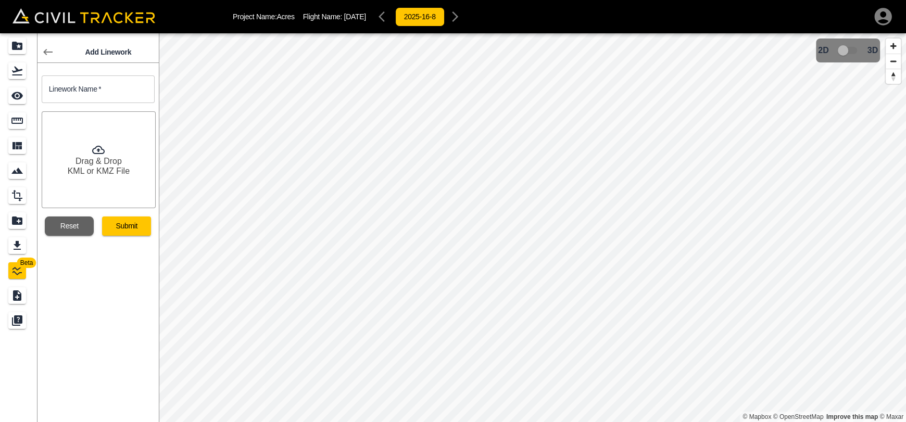
click at [95, 105] on div "Drag & Drop KML or KMZ File" at bounding box center [93, 155] width 121 height 105
click at [101, 92] on input "text" at bounding box center [98, 89] width 113 height 28
type input "Labels"
click at [116, 234] on button "Submit" at bounding box center [126, 226] width 49 height 19
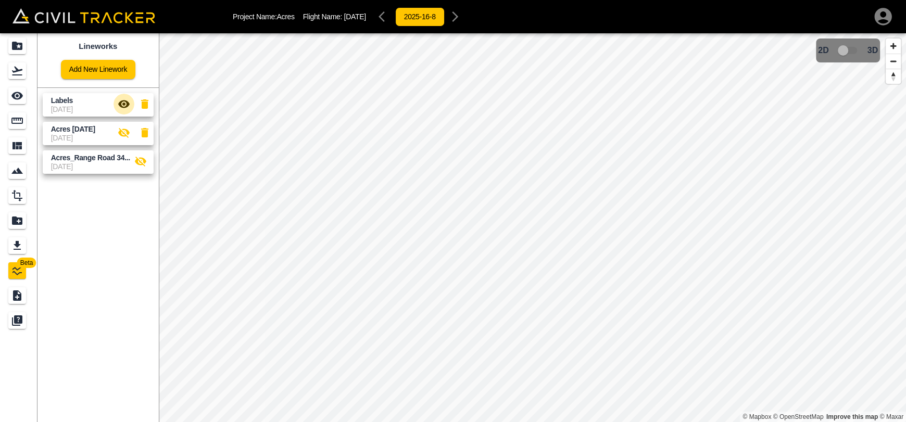
click at [123, 99] on icon "button" at bounding box center [124, 104] width 12 height 12
click at [136, 163] on icon "button" at bounding box center [140, 162] width 11 height 10
click at [136, 163] on icon "button" at bounding box center [140, 161] width 11 height 8
click at [136, 163] on icon "button" at bounding box center [140, 162] width 11 height 10
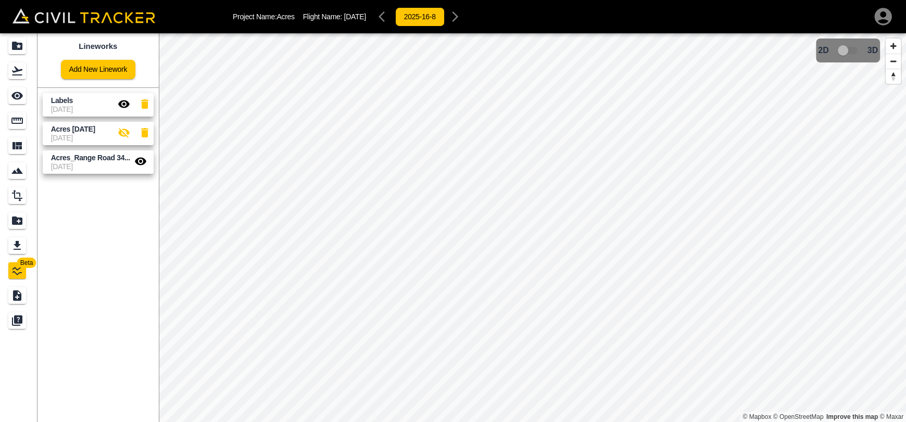
click at [136, 159] on icon "button" at bounding box center [140, 161] width 11 height 8
click at [138, 162] on icon "button" at bounding box center [140, 161] width 12 height 12
click at [125, 102] on icon "button" at bounding box center [124, 104] width 12 height 12
click at [139, 160] on icon "button" at bounding box center [140, 162] width 11 height 10
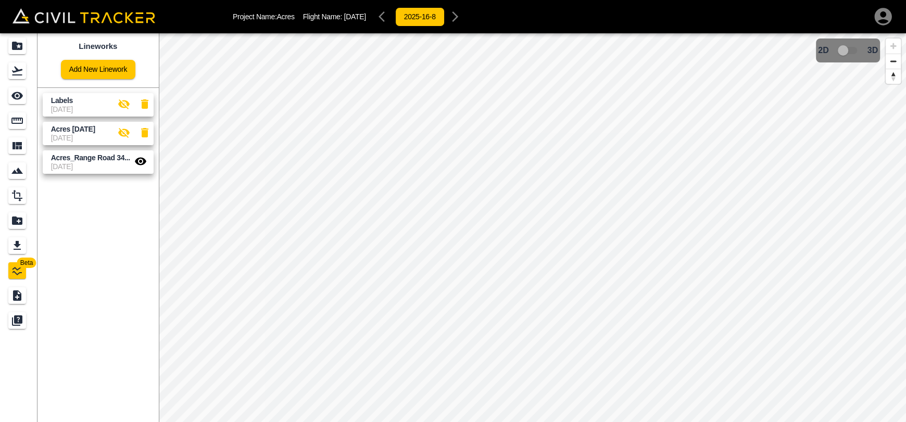
click at [124, 103] on icon "button" at bounding box center [124, 104] width 12 height 12
click at [139, 158] on icon "button" at bounding box center [140, 161] width 11 height 8
click at [121, 105] on icon "button" at bounding box center [123, 104] width 11 height 8
click at [144, 163] on icon "button" at bounding box center [140, 162] width 11 height 10
click at [144, 163] on icon "button" at bounding box center [140, 161] width 11 height 8
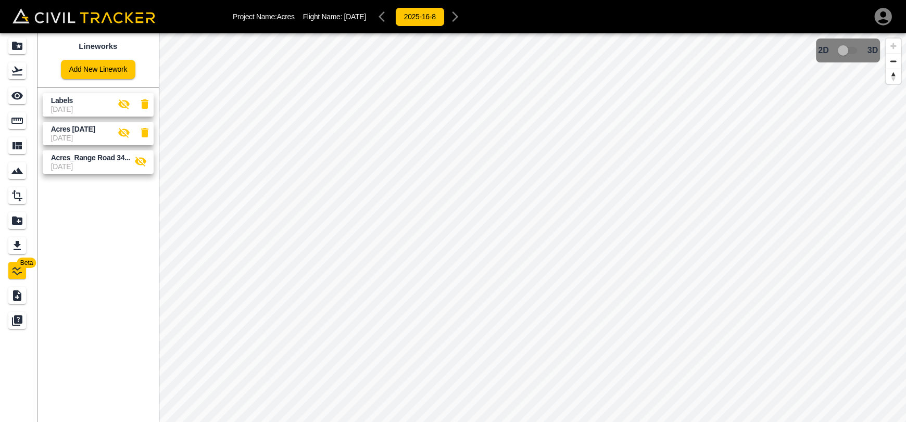
click at [144, 163] on icon "button" at bounding box center [140, 162] width 11 height 10
click at [123, 105] on icon "button" at bounding box center [123, 104] width 11 height 10
click at [145, 157] on icon "button" at bounding box center [140, 161] width 12 height 12
click at [116, 102] on button "button" at bounding box center [123, 104] width 21 height 21
click at [144, 162] on icon "button" at bounding box center [140, 162] width 11 height 10
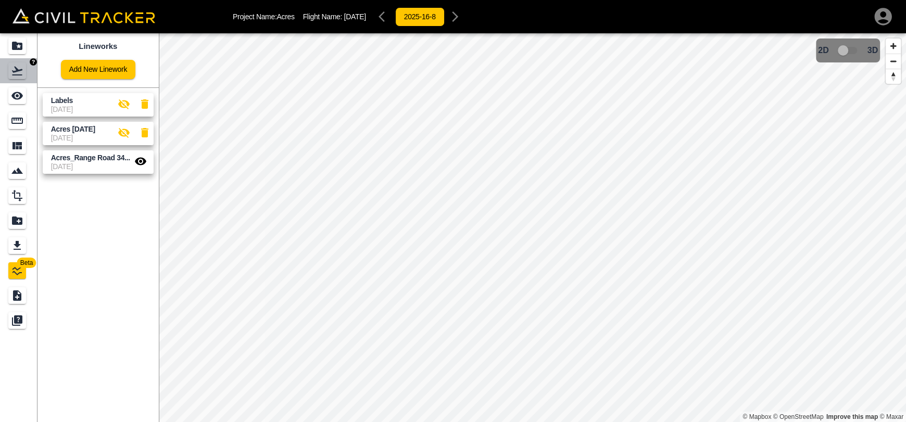
drag, startPoint x: 29, startPoint y: 77, endPoint x: 15, endPoint y: 52, distance: 28.9
click at [29, 77] on link at bounding box center [18, 70] width 37 height 25
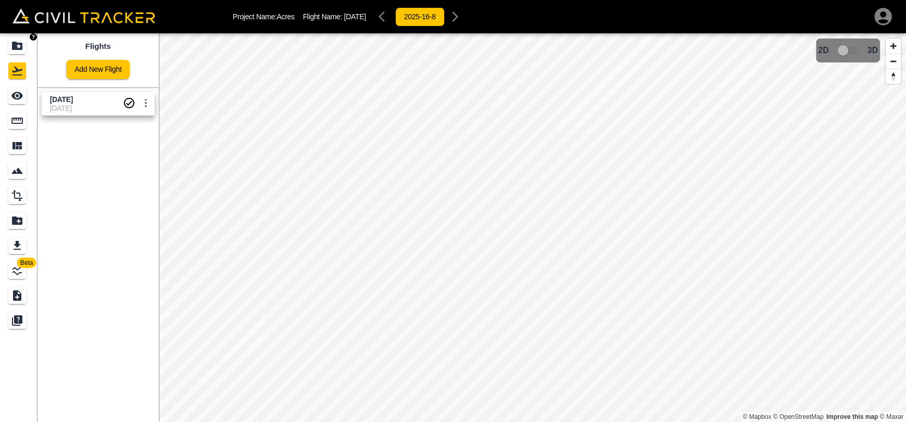
click at [14, 49] on icon "Projects" at bounding box center [17, 46] width 10 height 8
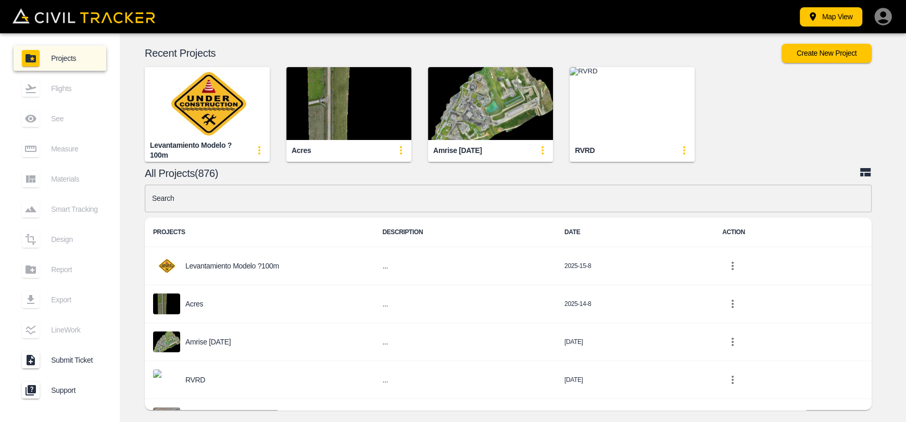
click at [376, 122] on img "button" at bounding box center [348, 103] width 125 height 73
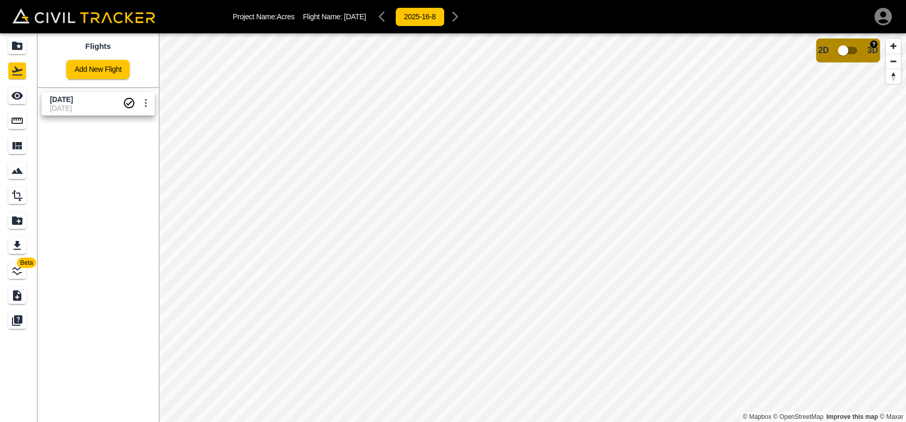
click at [845, 49] on input "checkbox" at bounding box center [842, 51] width 59 height 20
click at [854, 46] on input "checkbox" at bounding box center [873, 47] width 59 height 20
click at [5, 47] on link at bounding box center [18, 45] width 37 height 25
